Goal: Task Accomplishment & Management: Use online tool/utility

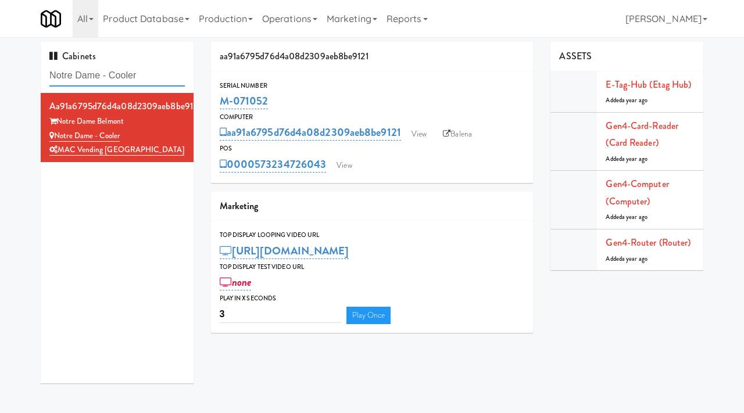
click at [127, 74] on input "Notre Dame - Cooler" at bounding box center [116, 75] width 135 height 21
paste input "Cirrus - Cooler - Right"
type input "Cirrus - Cooler - Right"
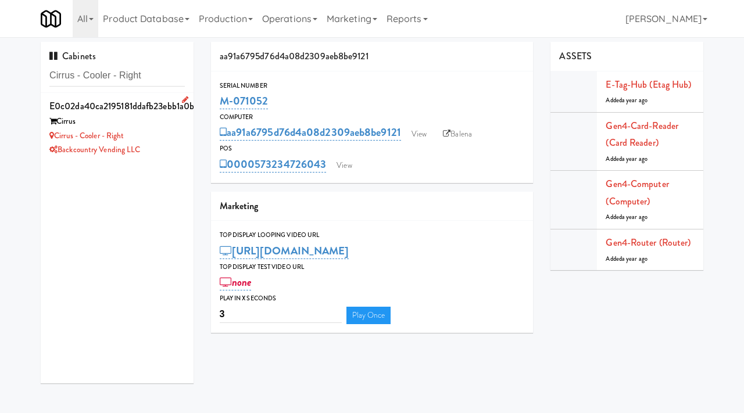
click at [157, 149] on div "Backcountry Vending LLC" at bounding box center [116, 150] width 135 height 15
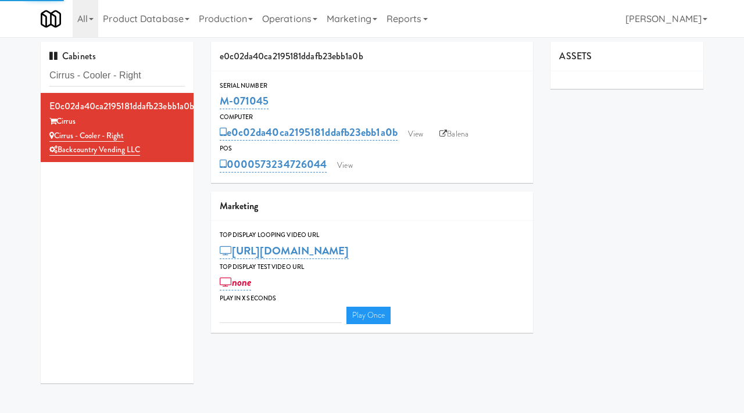
type input "3"
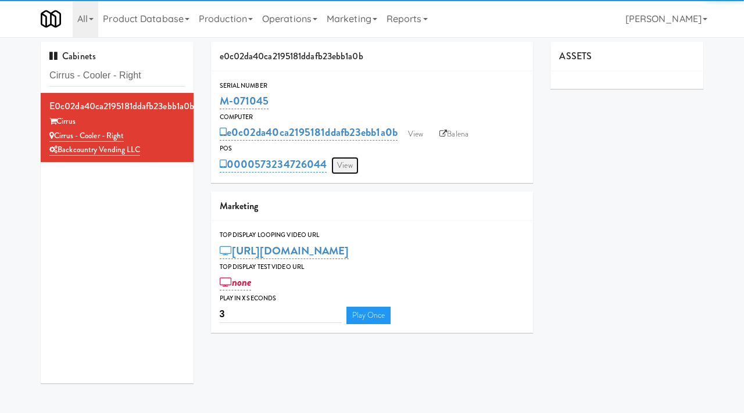
click at [347, 166] on link "View" at bounding box center [344, 165] width 27 height 17
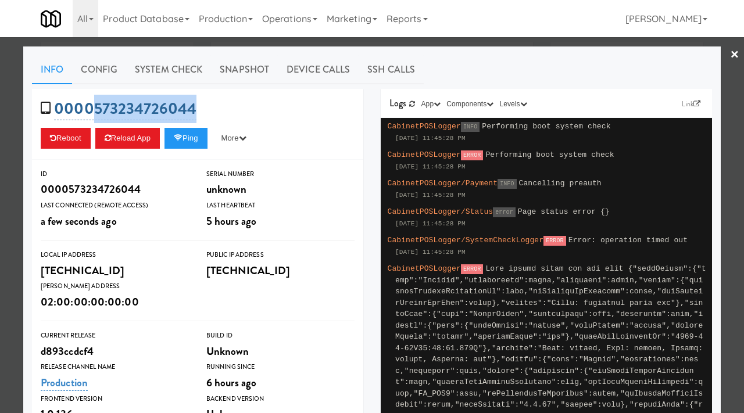
drag, startPoint x: 204, startPoint y: 113, endPoint x: 91, endPoint y: 109, distance: 112.8
click at [91, 109] on div "0000573234726044 Reboot Reload App Ping More Ping Server Restart Server Force R…" at bounding box center [197, 124] width 331 height 71
copy link "573234726044"
click at [9, 130] on div at bounding box center [372, 206] width 744 height 413
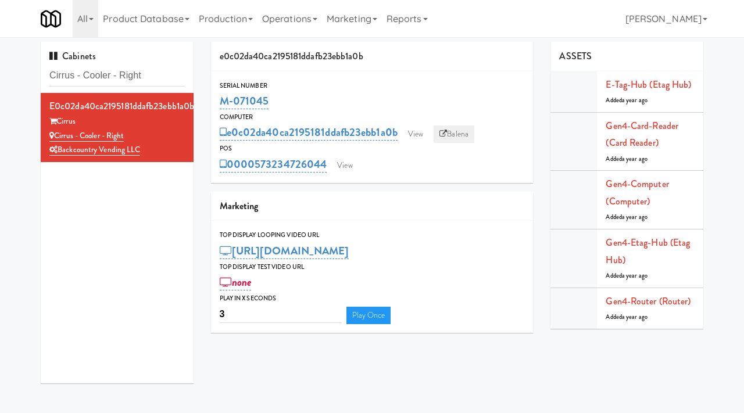
click at [455, 130] on link "Balena" at bounding box center [453, 133] width 41 height 17
drag, startPoint x: 285, startPoint y: 105, endPoint x: 221, endPoint y: 103, distance: 64.5
click at [221, 103] on div "M-071045" at bounding box center [372, 101] width 305 height 20
copy link "M-071045"
click at [461, 128] on link "Balena" at bounding box center [453, 133] width 41 height 17
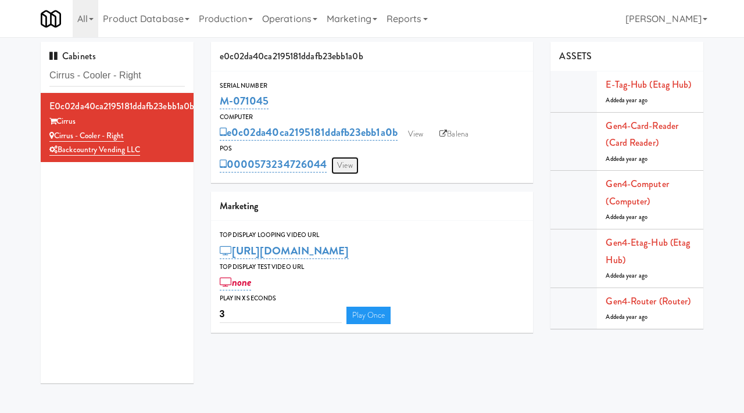
click at [345, 163] on link "View" at bounding box center [344, 165] width 27 height 17
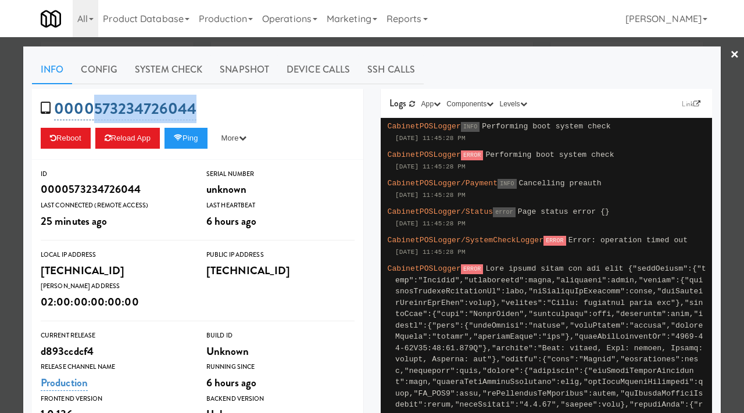
drag, startPoint x: 206, startPoint y: 106, endPoint x: 95, endPoint y: 113, distance: 111.7
click at [95, 113] on div "0000573234726044 Reboot Reload App Ping More Ping Server Restart Server Force R…" at bounding box center [197, 124] width 331 height 71
copy link "573234726044"
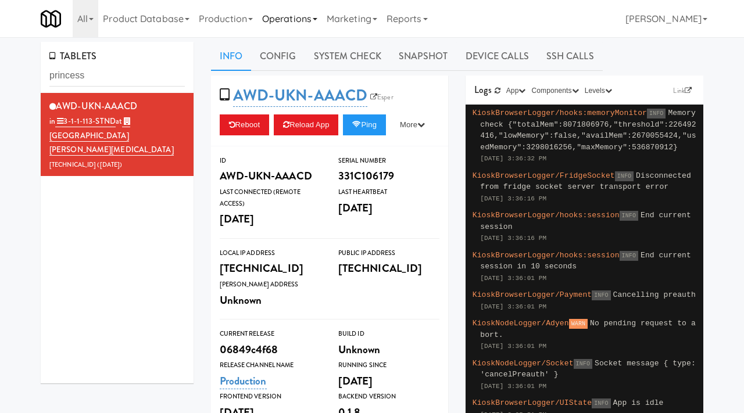
click at [311, 19] on link "Operations" at bounding box center [289, 18] width 64 height 37
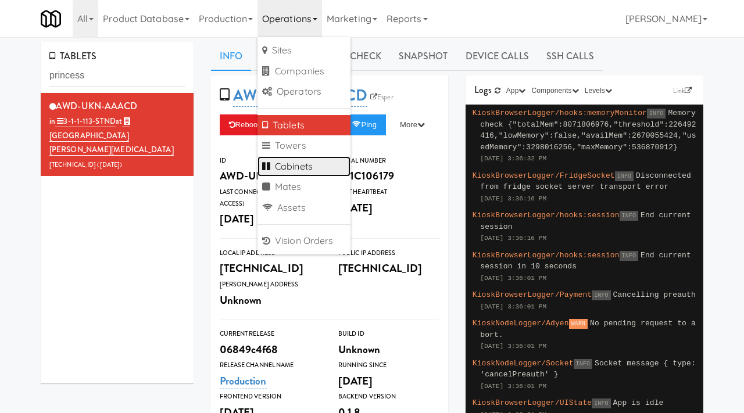
click at [290, 167] on link "Cabinets" at bounding box center [303, 166] width 93 height 21
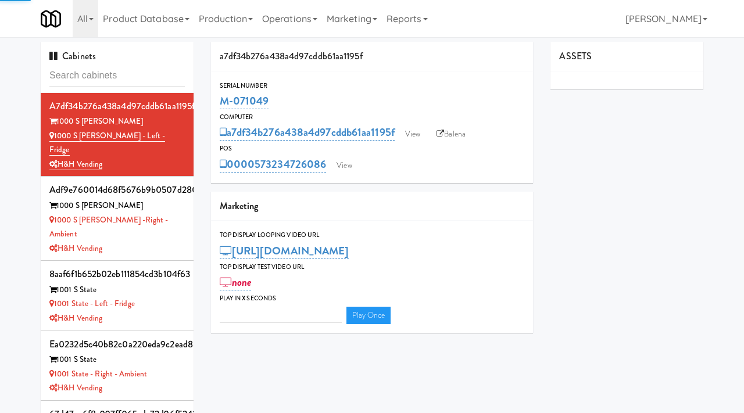
type input "3"
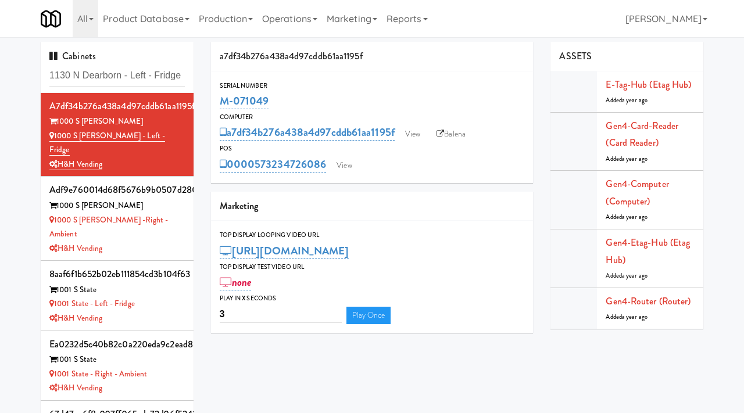
scroll to position [0, 1]
type input "1130 N Dearborn - Left - Fridge"
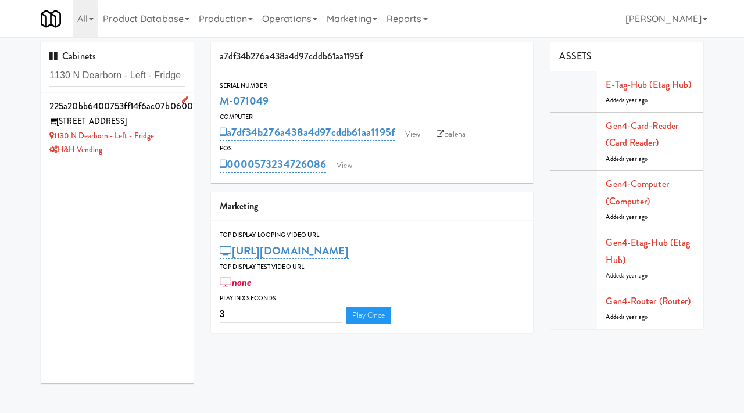
click at [165, 147] on div "H&H Vending" at bounding box center [116, 150] width 135 height 15
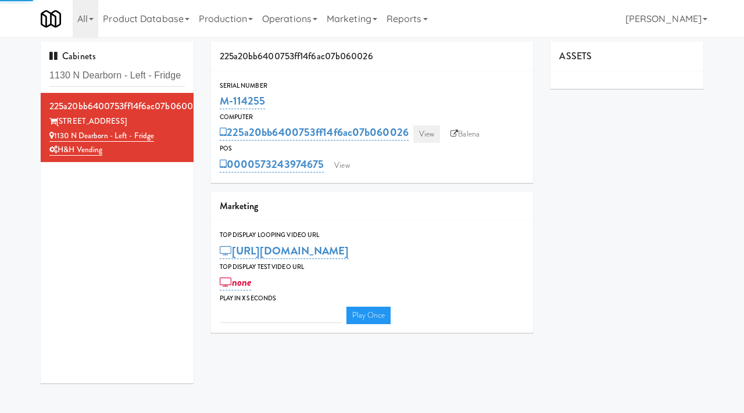
type input "3"
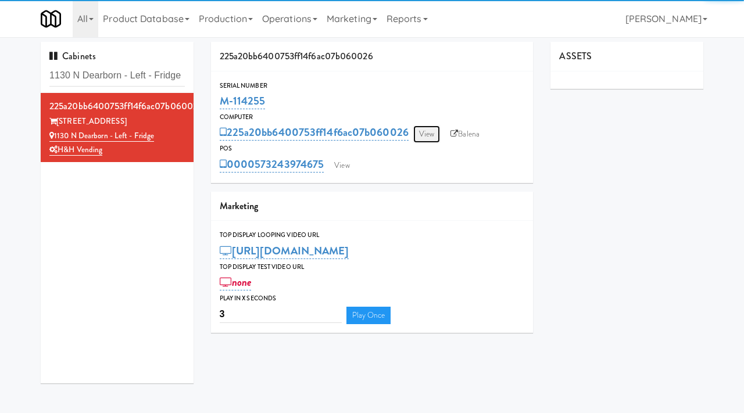
click at [434, 128] on link "View" at bounding box center [426, 133] width 27 height 17
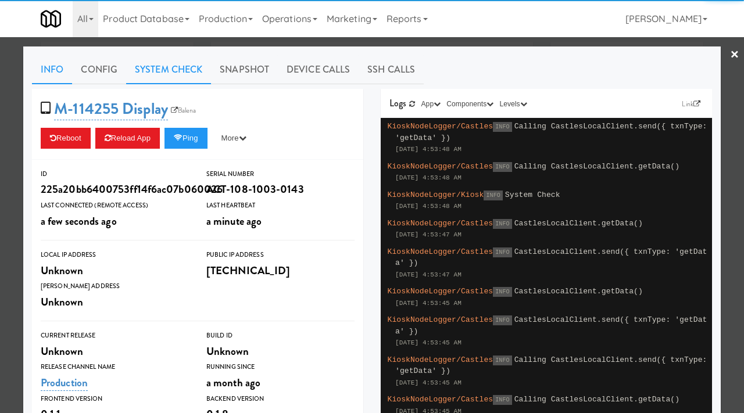
click at [189, 63] on link "System Check" at bounding box center [168, 69] width 85 height 29
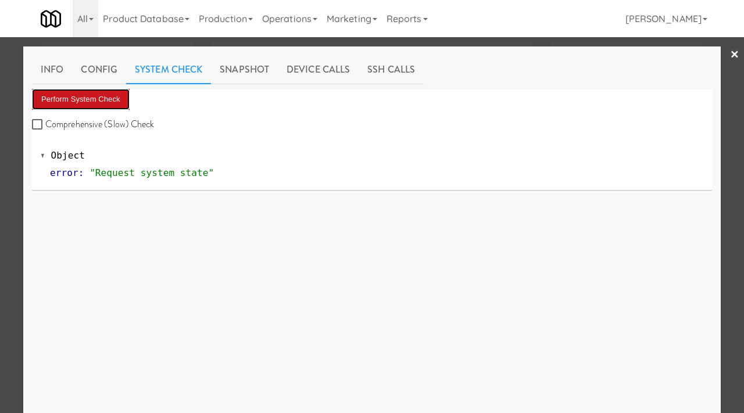
click at [98, 94] on button "Perform System Check" at bounding box center [81, 99] width 98 height 21
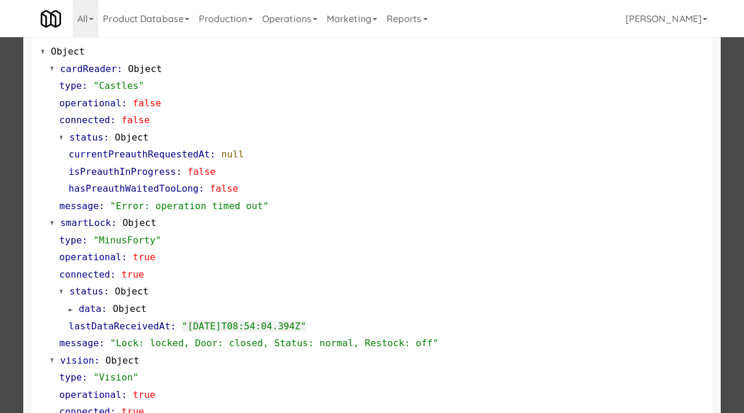
scroll to position [105, 0]
click at [17, 286] on div at bounding box center [372, 206] width 744 height 413
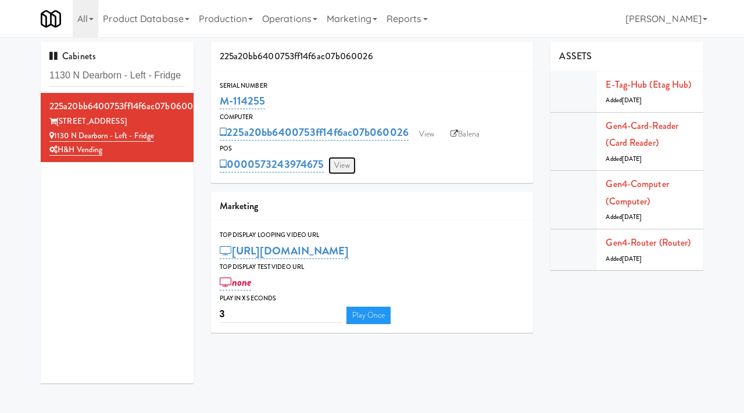
click at [345, 169] on link "View" at bounding box center [341, 165] width 27 height 17
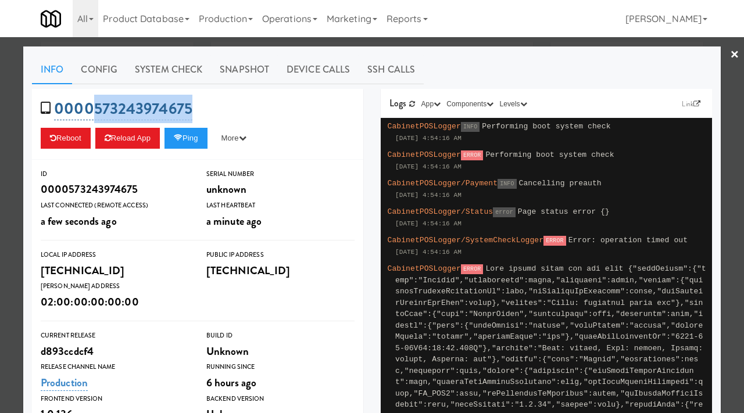
drag, startPoint x: 202, startPoint y: 111, endPoint x: 92, endPoint y: 112, distance: 109.2
click at [92, 112] on div "0000573243974675 Reboot Reload App Ping More Ping Server Restart Server Force R…" at bounding box center [197, 124] width 331 height 71
copy link "573243974675"
click at [0, 152] on div at bounding box center [372, 206] width 744 height 413
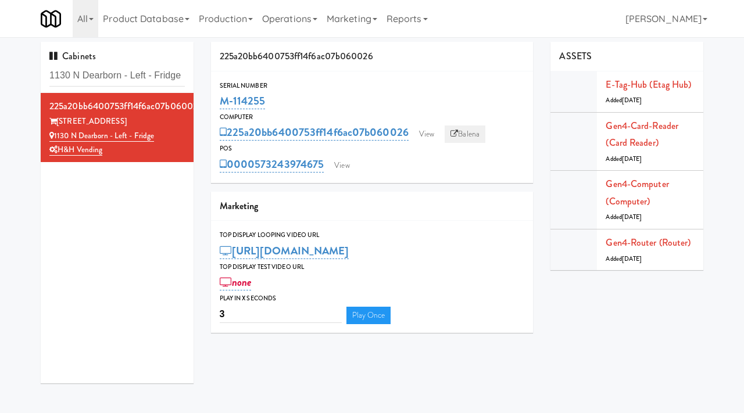
click at [465, 132] on link "Balena" at bounding box center [464, 133] width 41 height 17
